Goal: Information Seeking & Learning: Learn about a topic

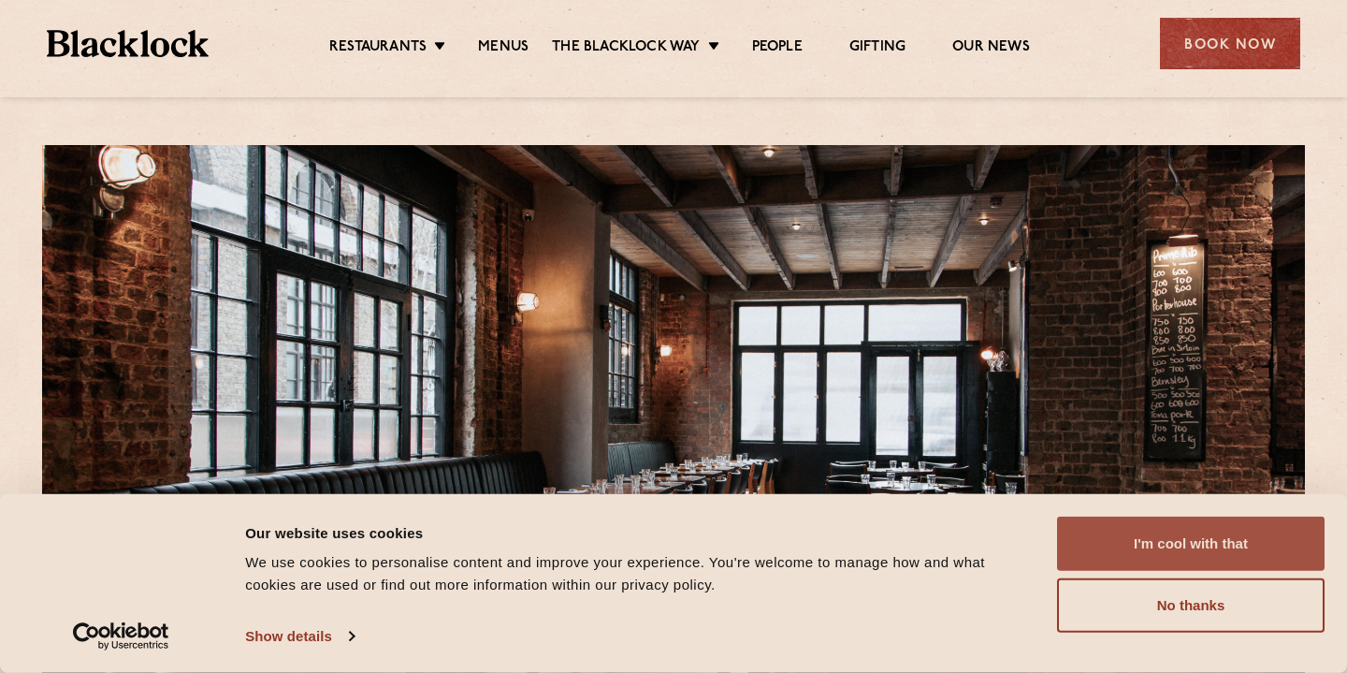
click at [1163, 552] on button "I'm cool with that" at bounding box center [1191, 544] width 268 height 54
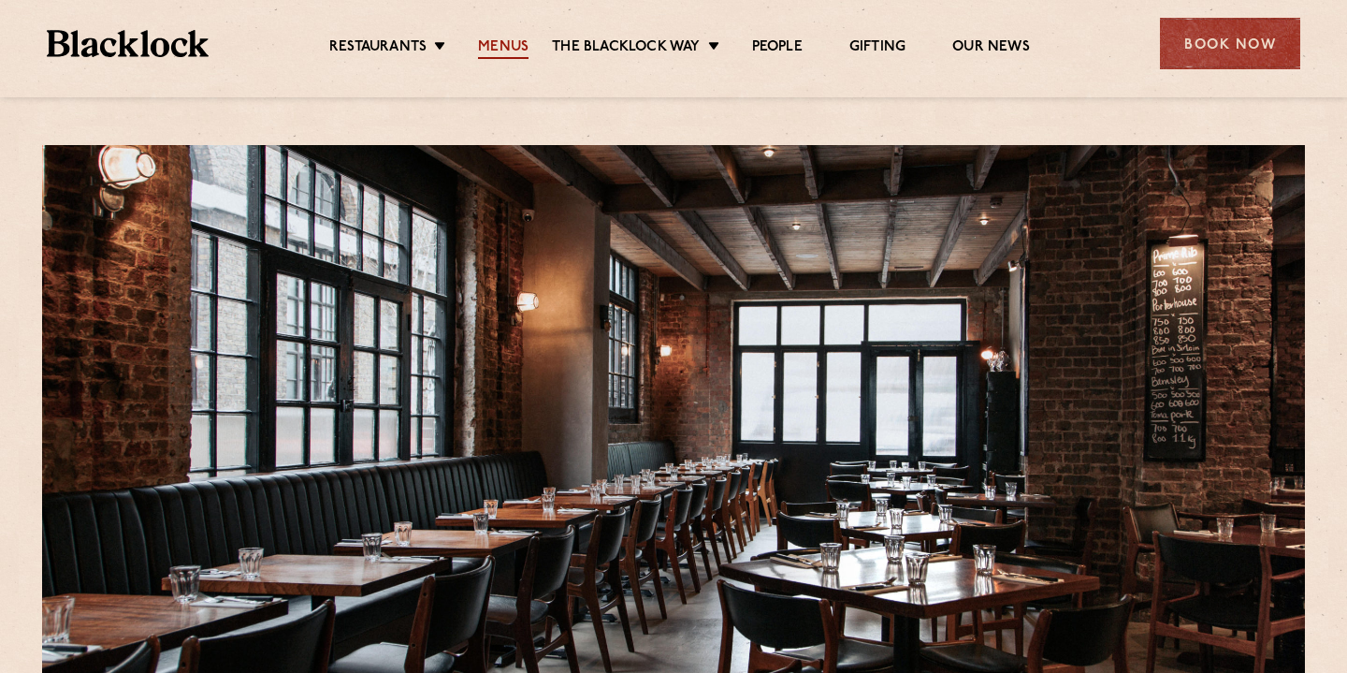
click at [502, 38] on link "Menus" at bounding box center [503, 48] width 51 height 21
click at [505, 43] on link "Menus" at bounding box center [503, 48] width 51 height 21
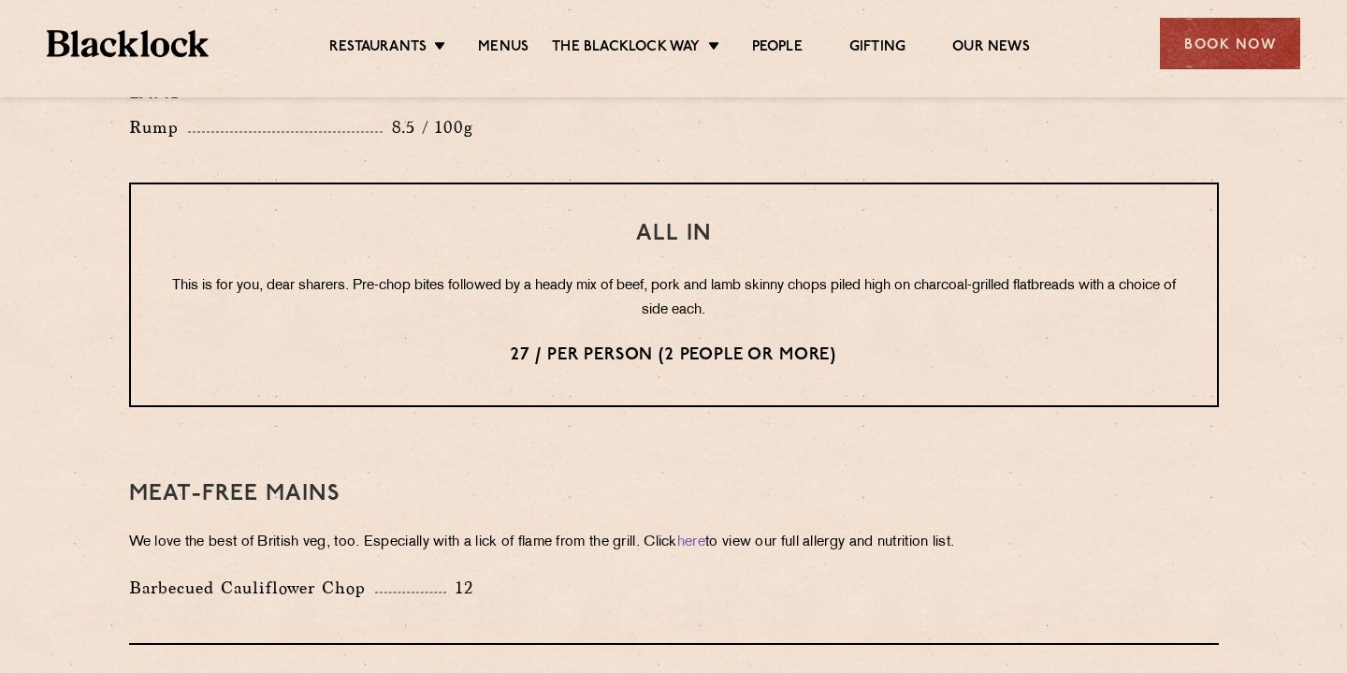
scroll to position [2326, 0]
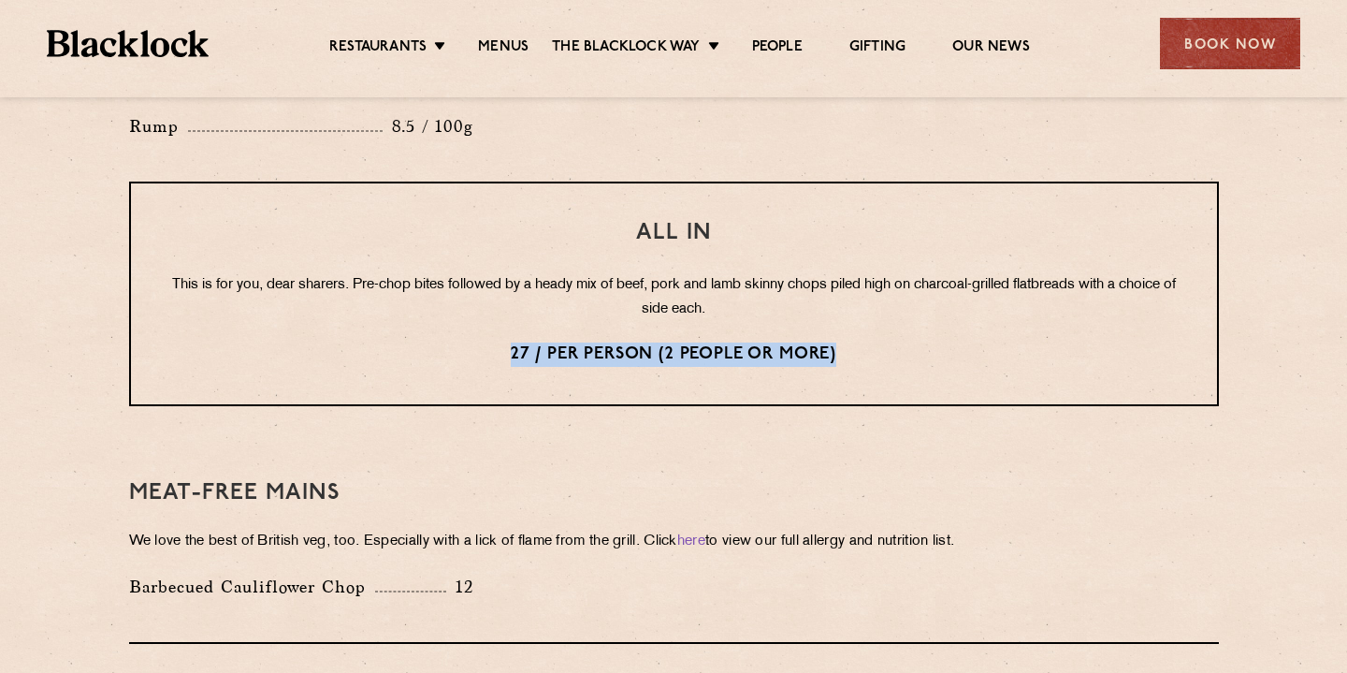
drag, startPoint x: 509, startPoint y: 298, endPoint x: 831, endPoint y: 313, distance: 322.3
click at [833, 342] on p "27 / per person (2 people or more)" at bounding box center [674, 354] width 1012 height 24
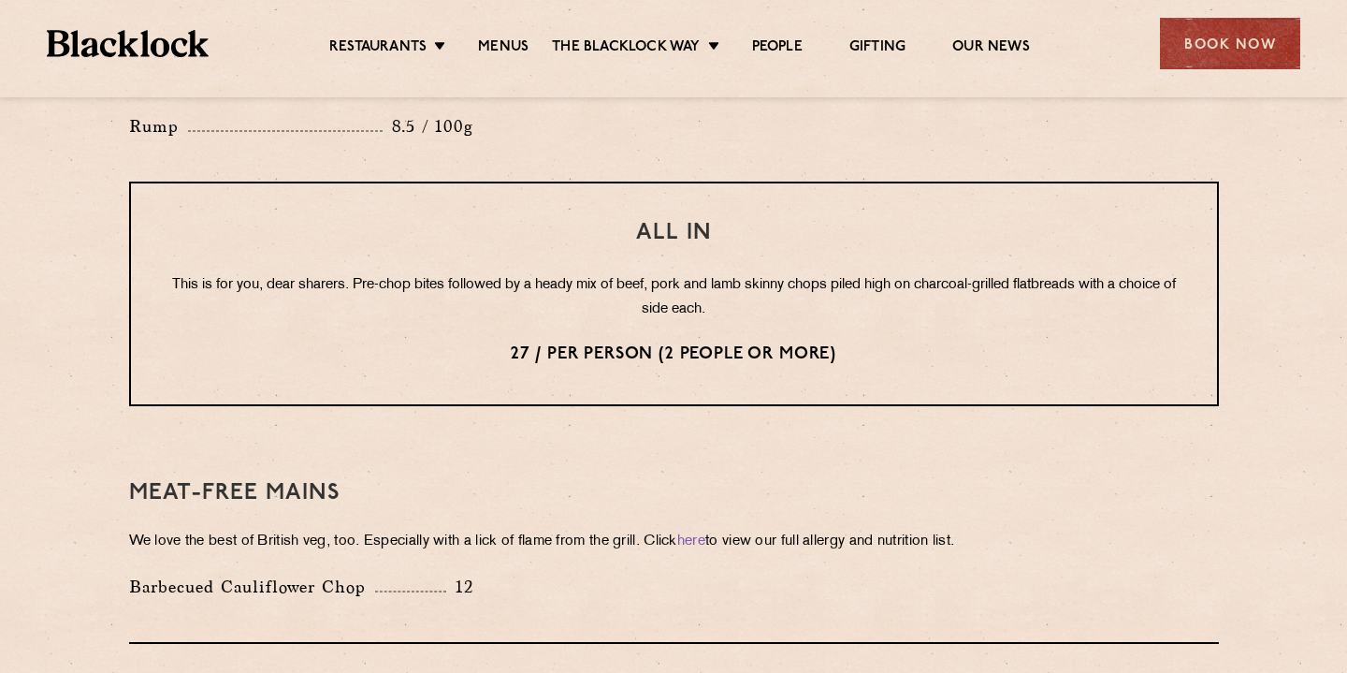
click at [511, 276] on div "All In This is for you, dear sharers. Pre-chop bites followed by a heady mix of…" at bounding box center [674, 294] width 1090 height 225
drag, startPoint x: 449, startPoint y: 236, endPoint x: 488, endPoint y: 235, distance: 38.4
click at [488, 273] on p "This is for you, dear sharers. Pre-chop bites followed by a heady mix of beef, …" at bounding box center [674, 297] width 1012 height 49
drag, startPoint x: 573, startPoint y: 230, endPoint x: 676, endPoint y: 230, distance: 102.9
click at [676, 273] on p "This is for you, dear sharers. Pre-chop bites followed by a heady mix of beef, …" at bounding box center [674, 297] width 1012 height 49
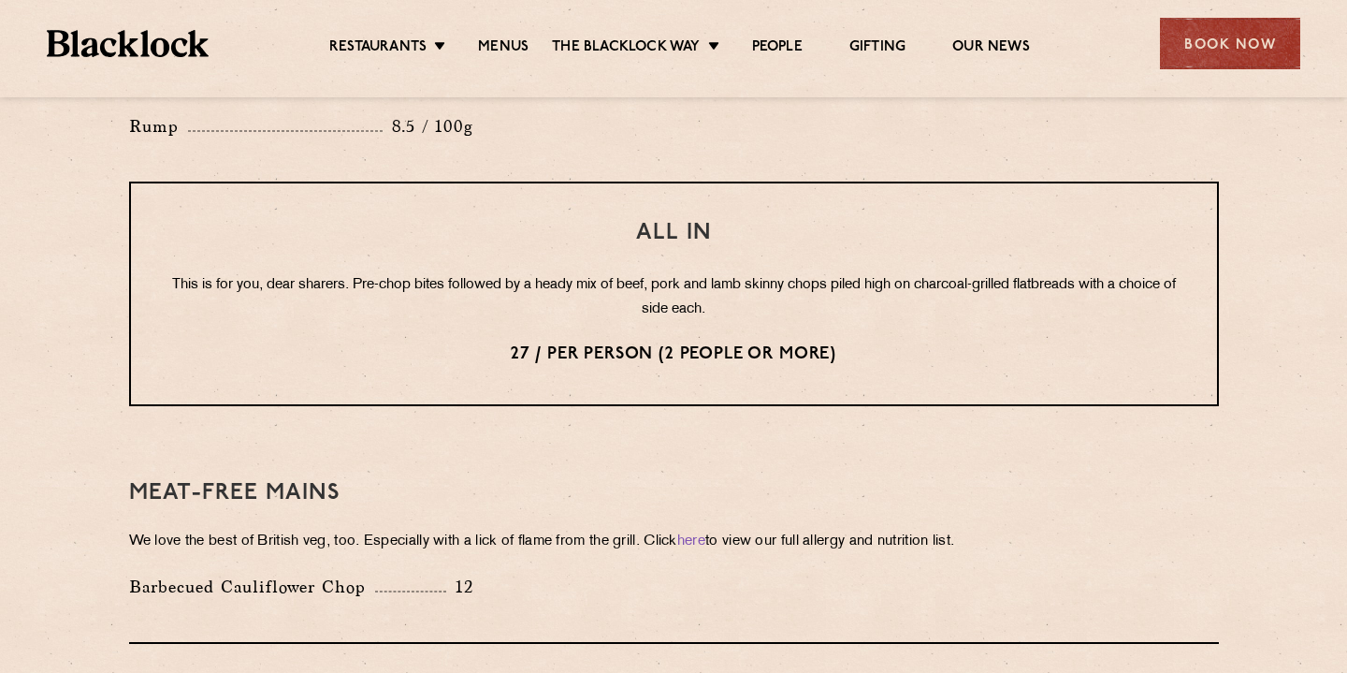
click at [741, 273] on p "This is for you, dear sharers. Pre-chop bites followed by a heady mix of beef, …" at bounding box center [674, 297] width 1012 height 49
drag, startPoint x: 749, startPoint y: 233, endPoint x: 817, endPoint y: 232, distance: 68.3
click at [819, 273] on p "This is for you, dear sharers. Pre-chop bites followed by a heady mix of beef, …" at bounding box center [674, 297] width 1012 height 49
